Goal: Information Seeking & Learning: Learn about a topic

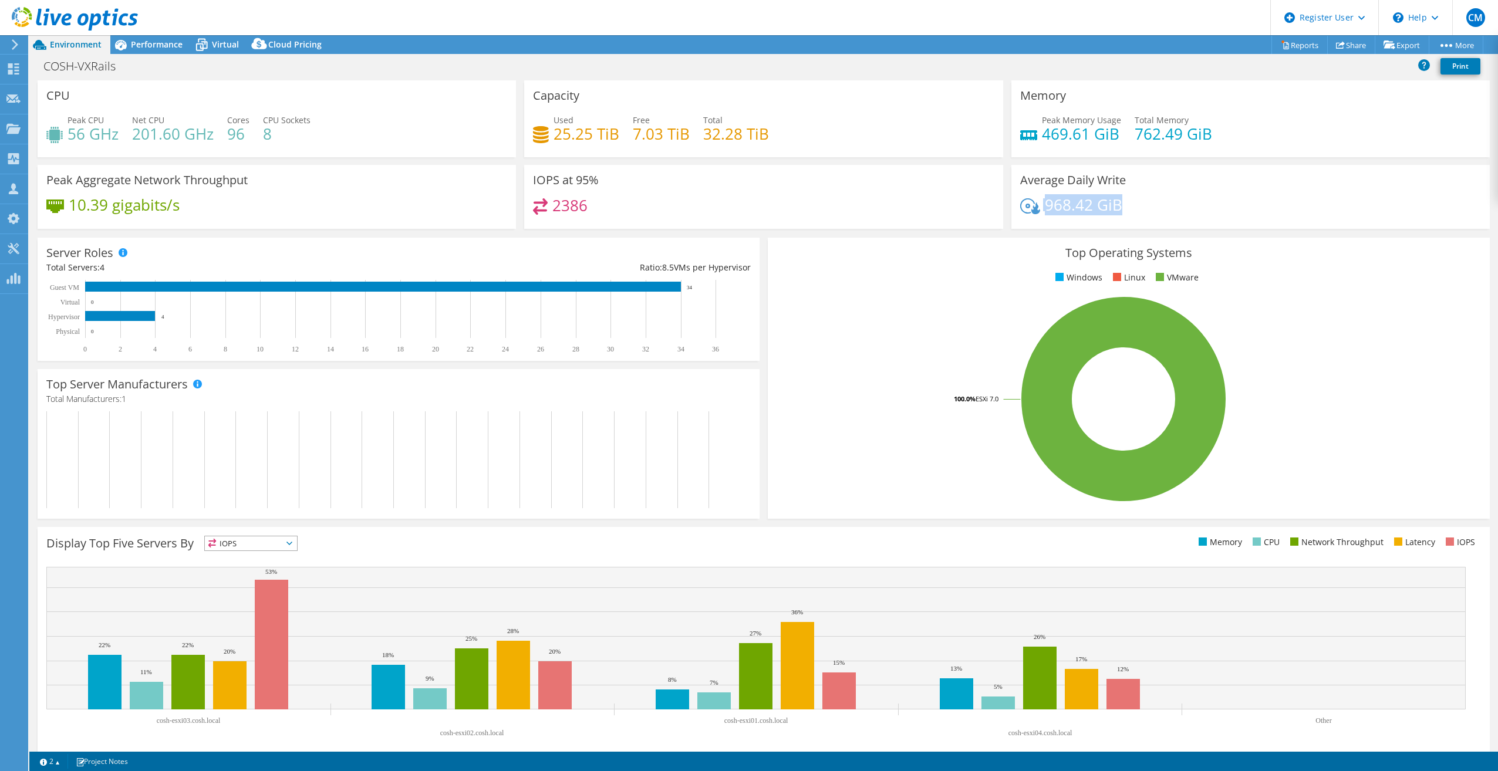
drag, startPoint x: 1151, startPoint y: 197, endPoint x: 1129, endPoint y: 201, distance: 22.0
click at [1129, 201] on div "Average Daily Write 968.42 GiB" at bounding box center [1251, 197] width 479 height 64
click at [706, 185] on div "IOPS at 95% 2386" at bounding box center [763, 197] width 479 height 64
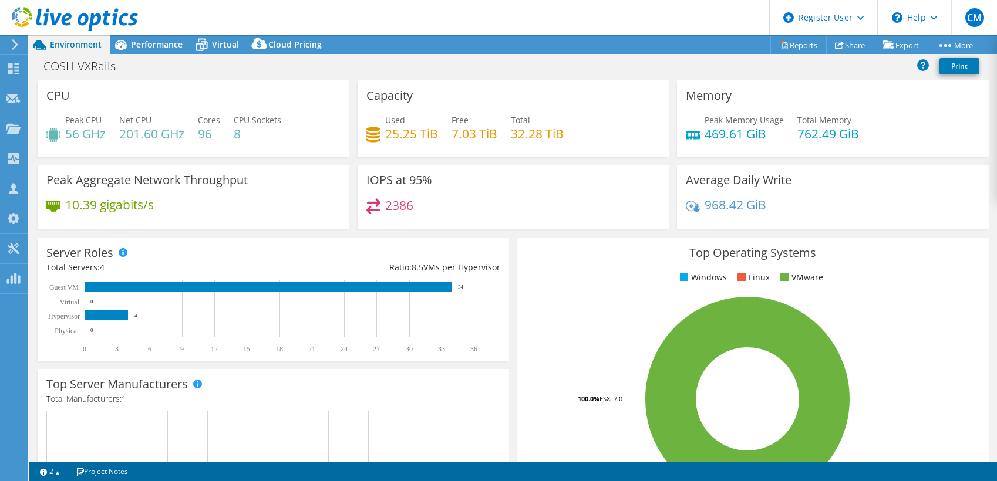
select select "USD"
